Goal: Task Accomplishment & Management: Use online tool/utility

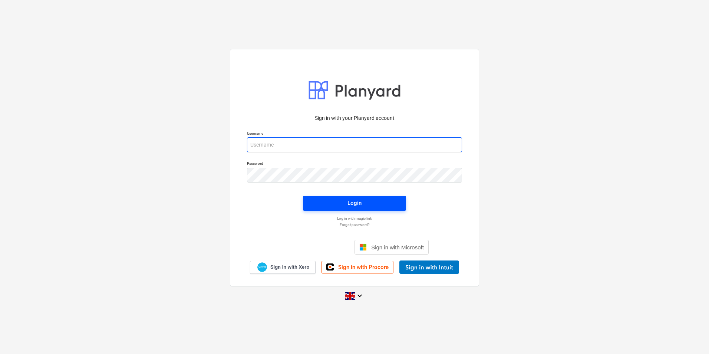
type input "[PERSON_NAME][EMAIL_ADDRESS][DOMAIN_NAME]"
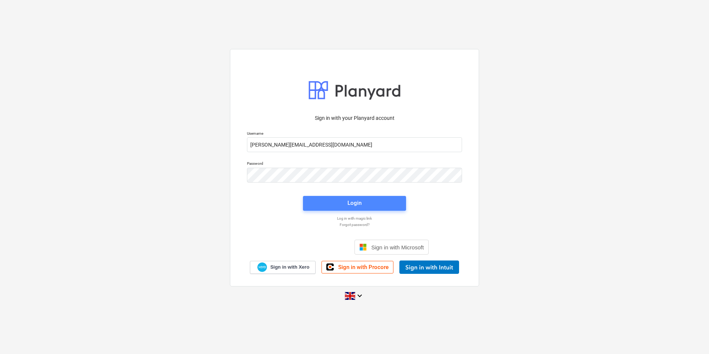
click at [364, 205] on span "Login" at bounding box center [354, 203] width 85 height 10
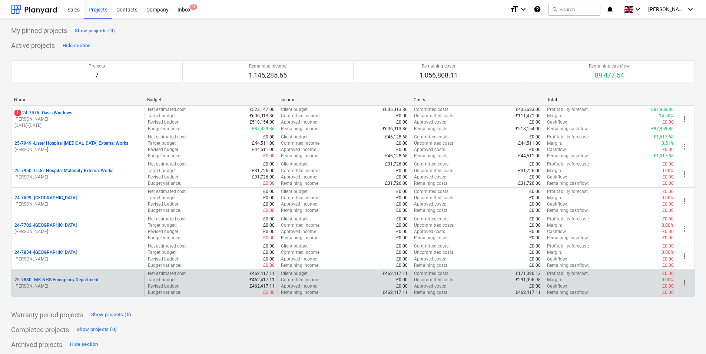
click at [99, 292] on div "25-7880 - MK NHS Emergency Department [PERSON_NAME]" at bounding box center [77, 283] width 133 height 26
click at [100, 279] on div "25-7880 - MK NHS Emergency Department" at bounding box center [77, 279] width 127 height 6
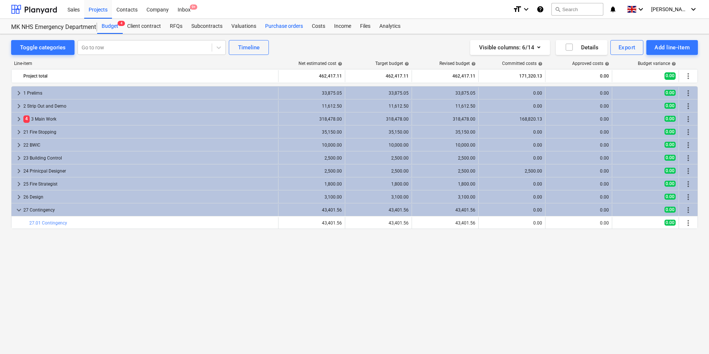
click at [280, 29] on div "Purchase orders" at bounding box center [284, 26] width 47 height 15
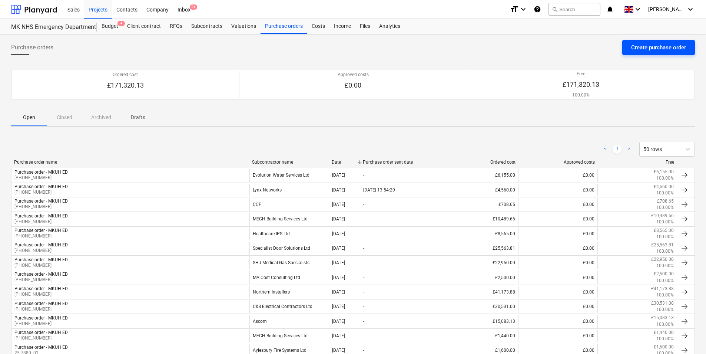
click at [643, 43] on div "Create purchase order" at bounding box center [658, 48] width 55 height 10
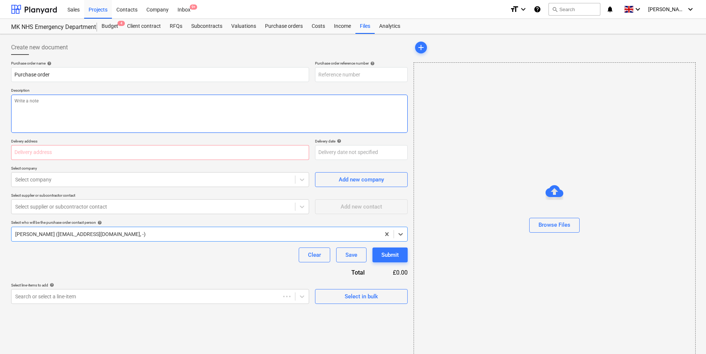
type textarea "x"
type input "25-7880-PO-025"
type textarea "x"
click at [193, 69] on input "Purchase order" at bounding box center [160, 74] width 298 height 15
type input "Purchase order - MKUH ED"
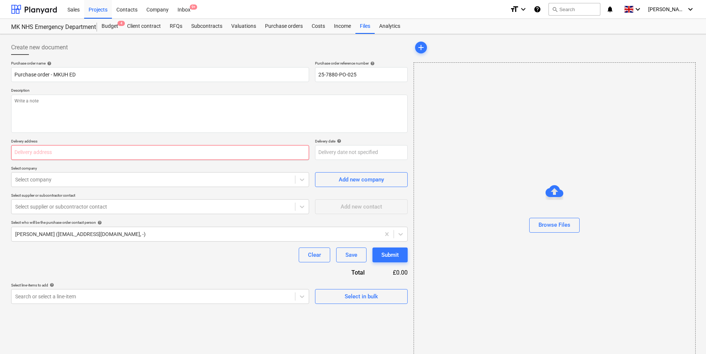
type input "[PERSON_NAME][GEOGRAPHIC_DATA], [STREET_ADDRESS][PERSON_NAME]"
click at [373, 74] on input "25-7880-PO-025" at bounding box center [361, 74] width 93 height 15
type textarea "x"
type input "25-7880-PO-02"
type textarea "x"
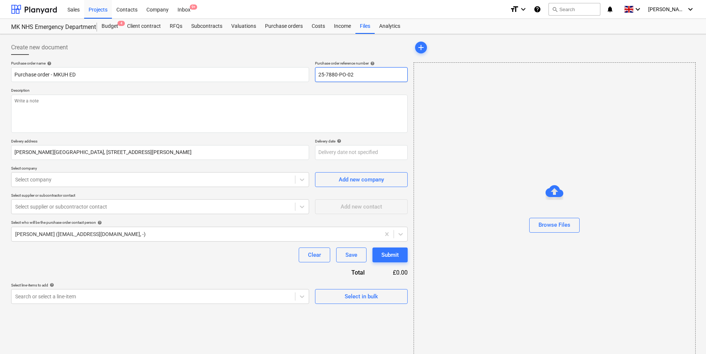
type input "25-7880-PO-0"
type textarea "x"
type input "25-7880-PO-"
type textarea "x"
type input "25-7880-PO"
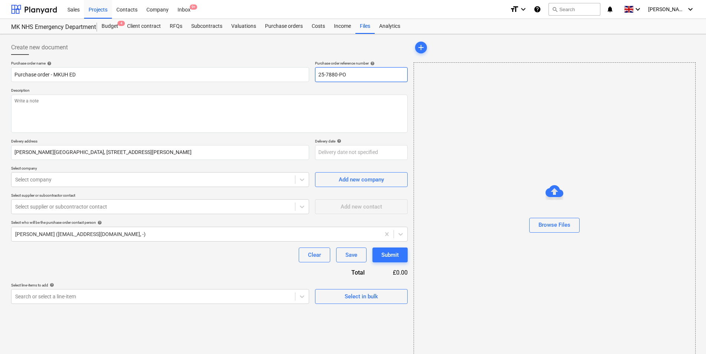
type textarea "x"
type input "25-7880-"
type textarea "x"
type input "25-7880"
type textarea "x"
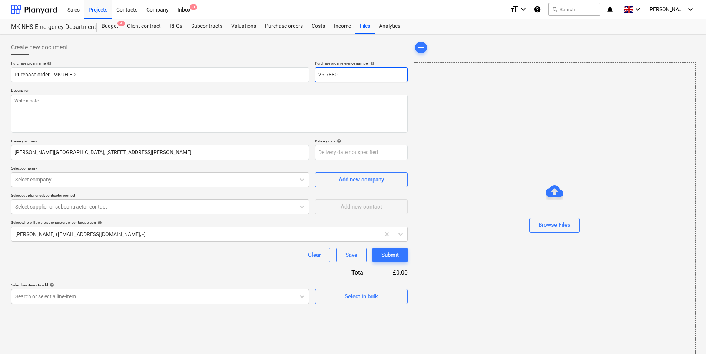
type input "25-7880-"
type textarea "x"
type input "[PHONE_NUMBER]"
type textarea "x"
type input "[PHONE_NUMBER]"
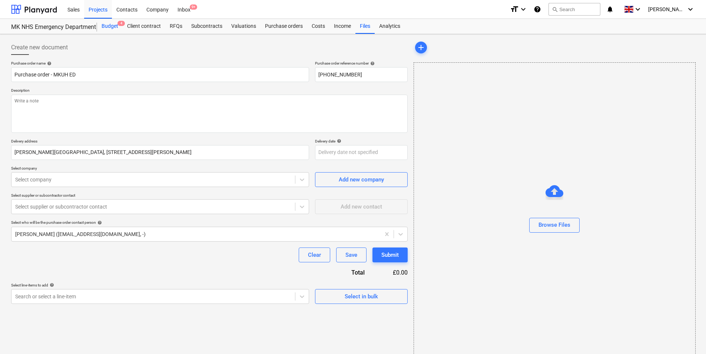
click at [100, 26] on div "Budget 4" at bounding box center [110, 26] width 26 height 15
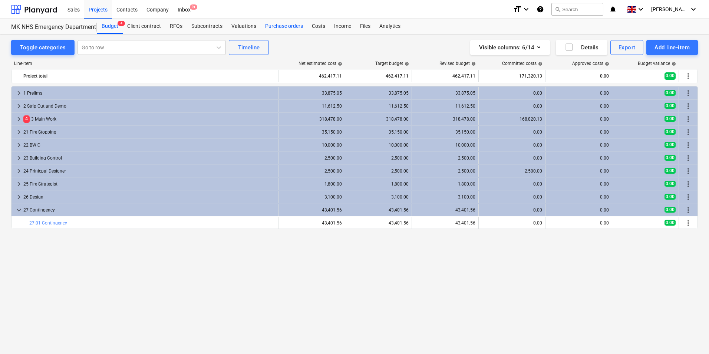
click at [268, 26] on div "Purchase orders" at bounding box center [284, 26] width 47 height 15
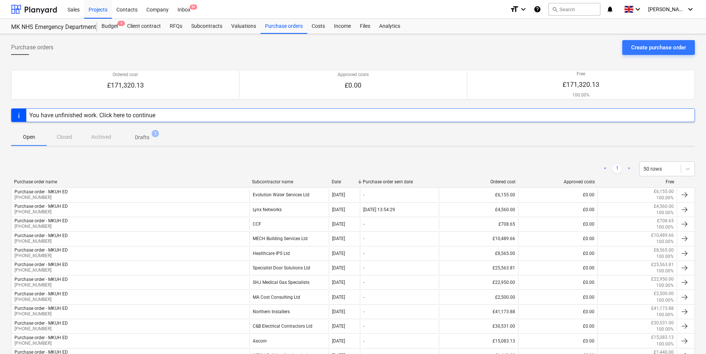
click at [149, 131] on span "Drafts 1" at bounding box center [142, 136] width 44 height 13
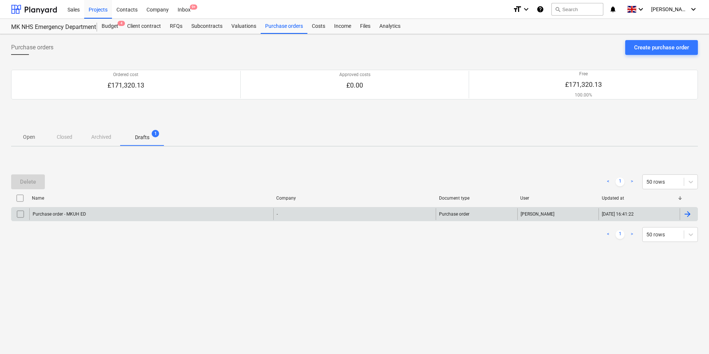
click at [689, 213] on div at bounding box center [687, 213] width 9 height 9
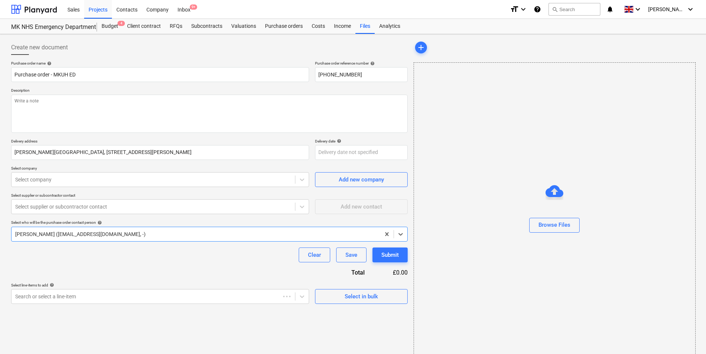
type textarea "x"
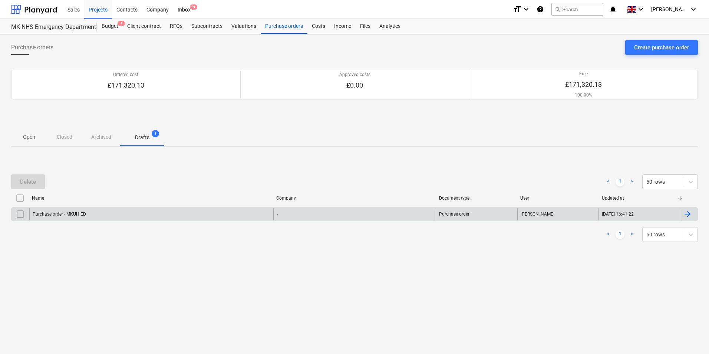
click at [17, 218] on input "checkbox" at bounding box center [20, 214] width 12 height 12
click at [25, 184] on div "Delete" at bounding box center [28, 182] width 16 height 10
